Goal: Information Seeking & Learning: Learn about a topic

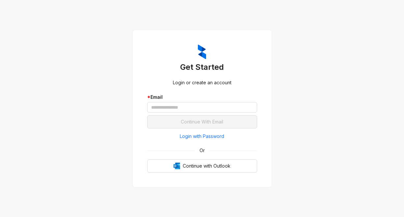
click at [343, 153] on div "Get Started Login or create an account * Email Continue With Email Login with P…" at bounding box center [202, 108] width 404 height 217
click at [152, 107] on input "text" at bounding box center [202, 107] width 110 height 11
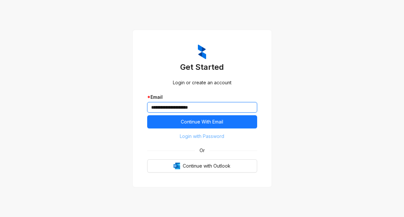
type input "**********"
click at [199, 139] on span "Login with Password" at bounding box center [202, 136] width 44 height 7
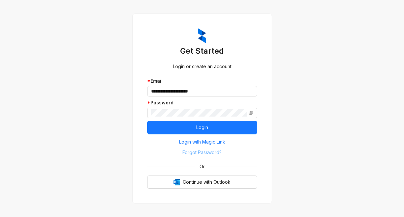
click at [156, 155] on button "Forgot Password?" at bounding box center [202, 152] width 110 height 11
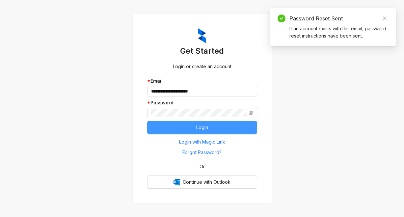
click at [205, 130] on span "Login" at bounding box center [202, 127] width 12 height 7
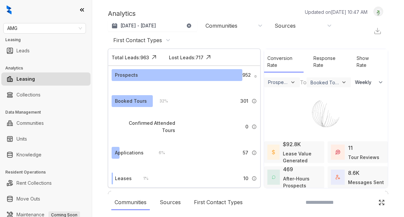
select select "******"
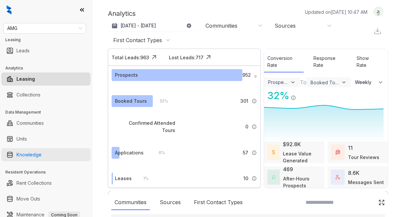
click at [38, 154] on link "Knowledge" at bounding box center [28, 154] width 25 height 13
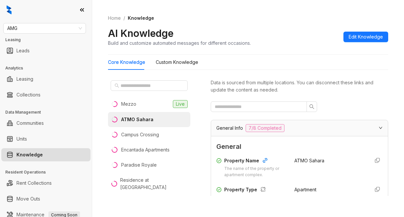
click at [248, 20] on ol "Home / Knowledge" at bounding box center [248, 17] width 280 height 7
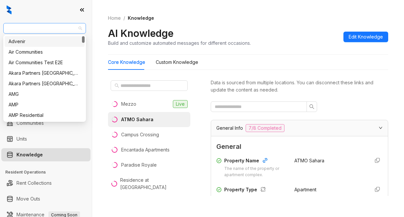
click at [32, 25] on span "AMG" at bounding box center [44, 28] width 75 height 10
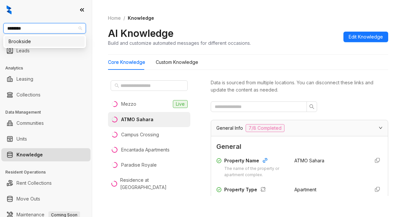
type input "*********"
click at [51, 40] on div "Brookside" at bounding box center [45, 41] width 72 height 7
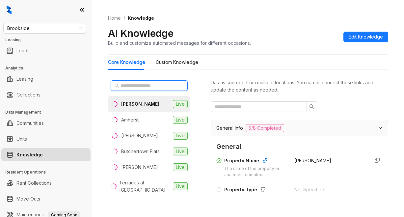
click at [138, 84] on input "text" at bounding box center [149, 85] width 58 height 7
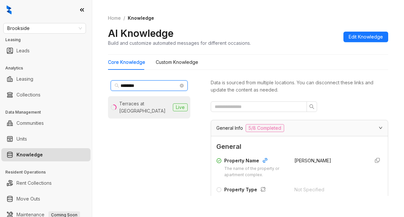
type input "********"
click at [147, 110] on div "Terraces at Summerville" at bounding box center [144, 107] width 51 height 14
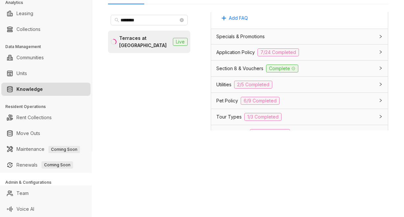
scroll to position [494, 0]
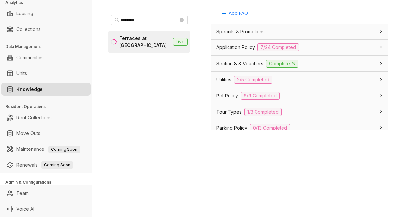
click at [229, 35] on span "Specials & Promotions" at bounding box center [240, 31] width 48 height 7
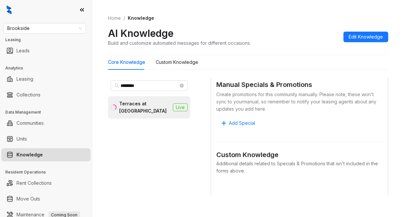
scroll to position [559, 0]
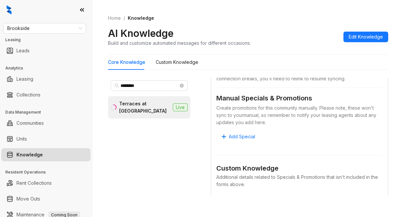
click at [219, 20] on ol "Home / Knowledge" at bounding box center [248, 17] width 280 height 7
drag, startPoint x: 270, startPoint y: 43, endPoint x: 272, endPoint y: 39, distance: 4.2
click at [271, 40] on div "AI Knowledge Build and customize automated messages for different occasions. Ed…" at bounding box center [248, 36] width 280 height 19
click at [35, 29] on span "Brookside" at bounding box center [44, 28] width 75 height 10
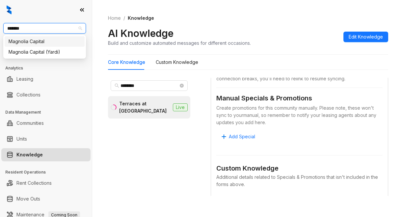
type input "********"
click at [42, 41] on div "Magnolia Capital" at bounding box center [45, 41] width 72 height 7
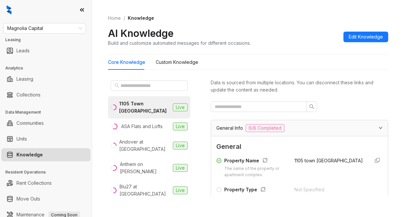
click at [284, 37] on div "AI Knowledge Build and customize automated messages for different occasions. Ed…" at bounding box center [248, 36] width 280 height 19
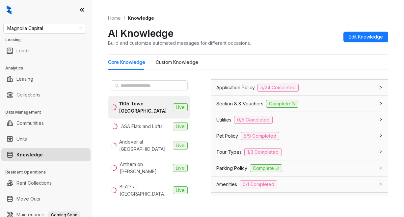
scroll to position [559, 0]
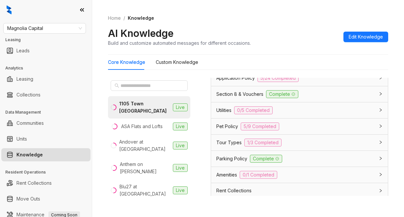
click at [241, 162] on span "Parking Policy" at bounding box center [231, 158] width 31 height 7
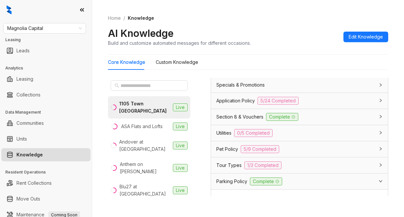
scroll to position [526, 0]
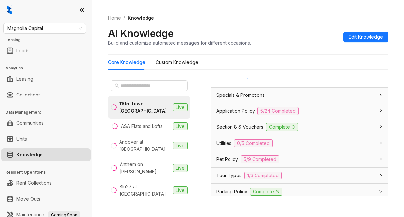
click at [223, 179] on span "Tour Types" at bounding box center [228, 175] width 25 height 7
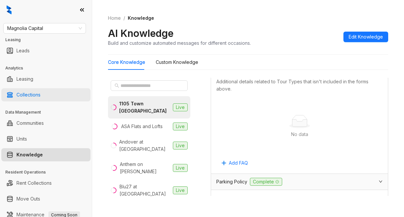
scroll to position [757, 0]
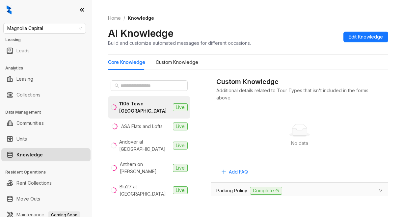
click at [264, 33] on div "AI Knowledge Build and customize automated messages for different occasions. Ed…" at bounding box center [248, 36] width 280 height 19
click at [308, 42] on div "AI Knowledge Build and customize automated messages for different occasions. Ed…" at bounding box center [248, 36] width 280 height 19
click at [227, 18] on ol "Home / Knowledge" at bounding box center [248, 17] width 280 height 7
